Goal: Communication & Community: Answer question/provide support

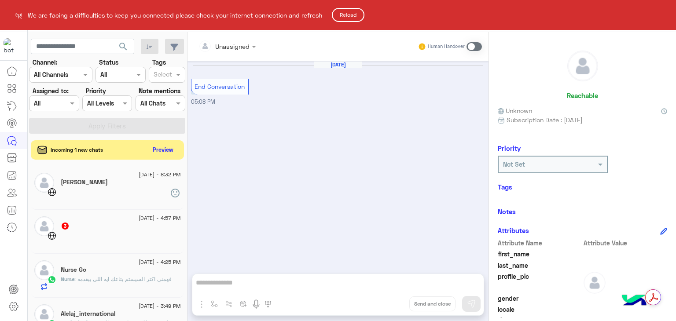
click at [167, 150] on html "We are facing a difficulties to keep you connected please check your internet c…" at bounding box center [338, 160] width 676 height 321
click at [343, 18] on button "Reload" at bounding box center [348, 15] width 33 height 14
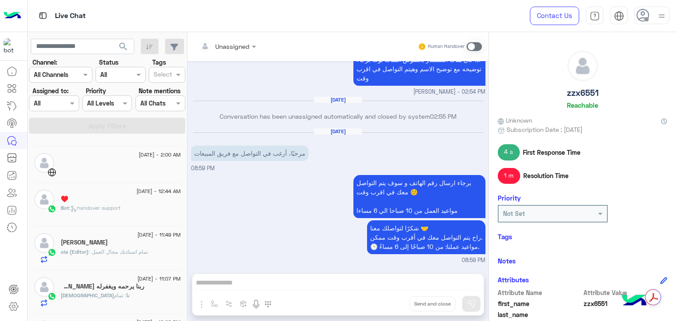
scroll to position [439, 0]
